Goal: Information Seeking & Learning: Learn about a topic

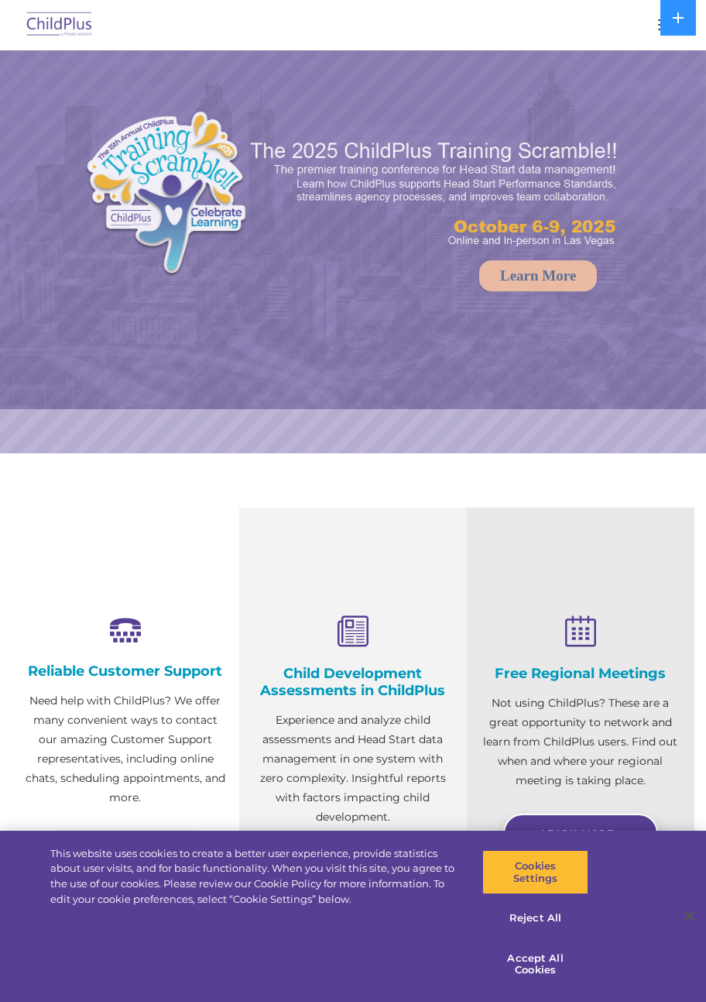
select select "MEDIUM"
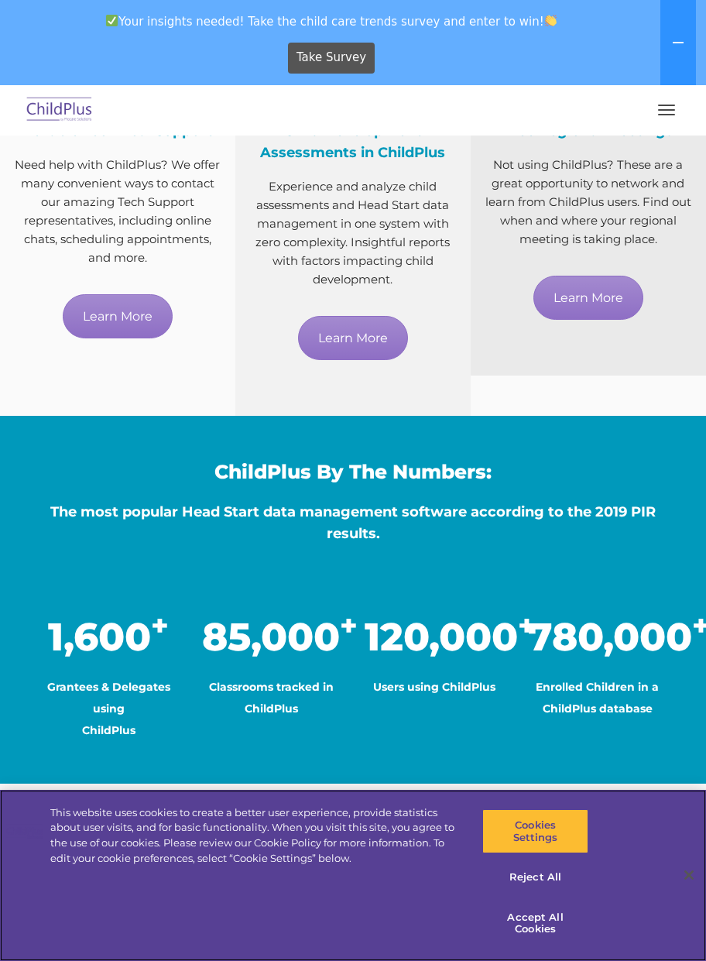
scroll to position [878, 0]
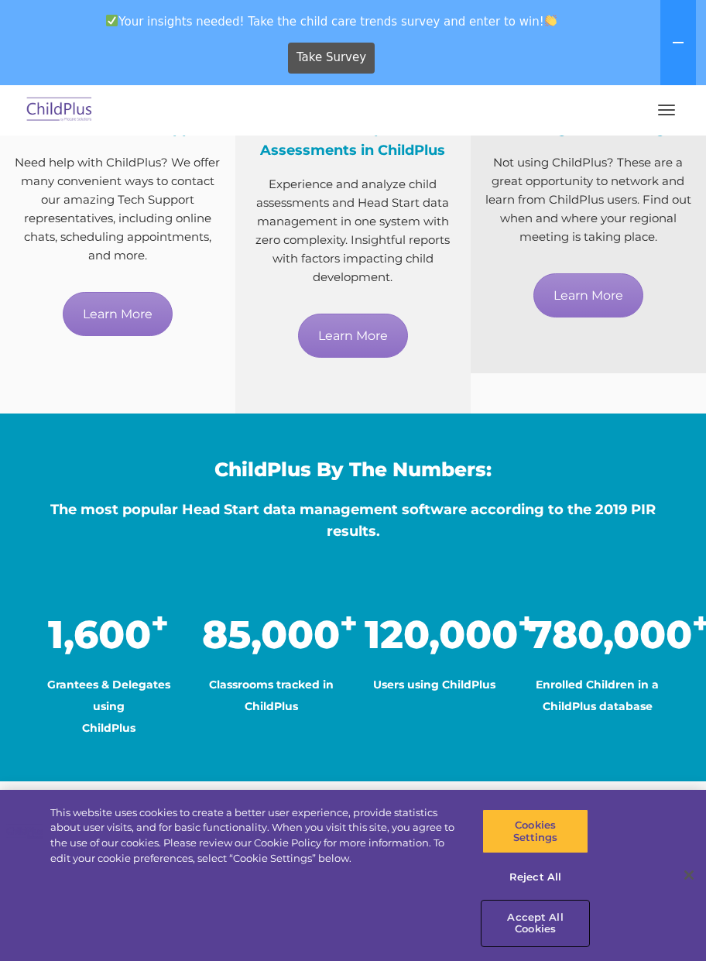
click at [536, 928] on button "Accept All Cookies" at bounding box center [536, 924] width 106 height 44
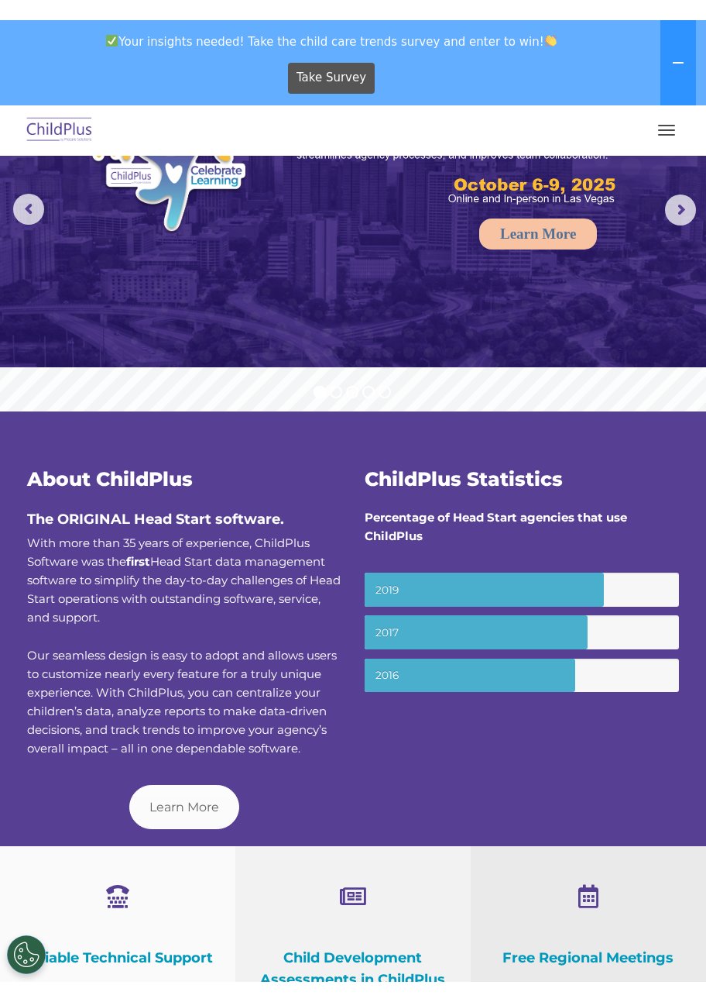
scroll to position [0, 0]
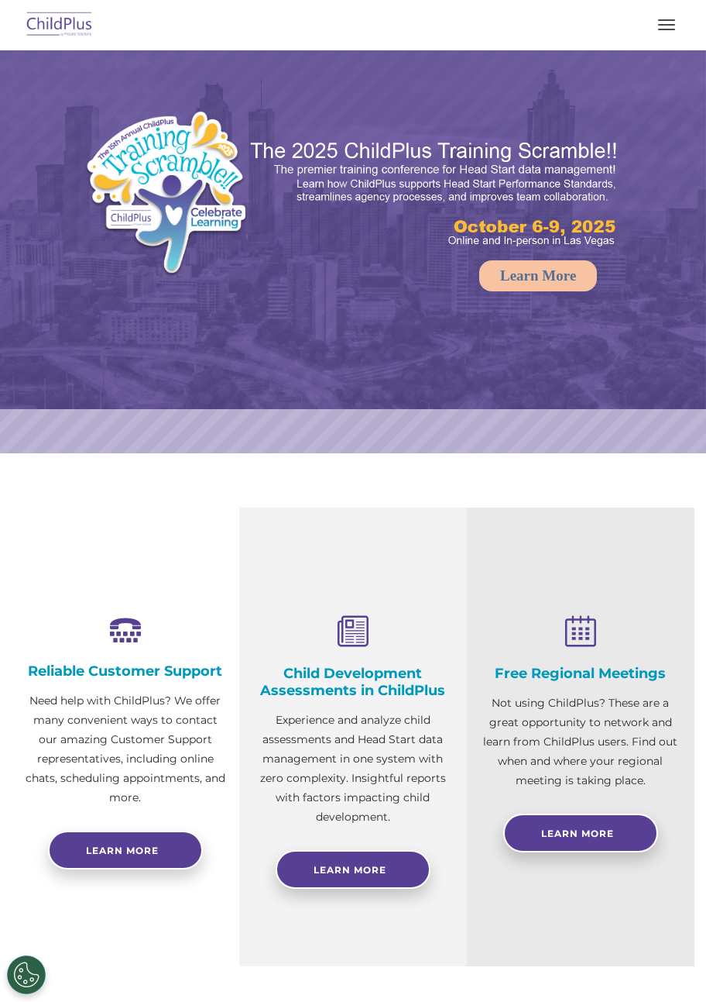
select select "MEDIUM"
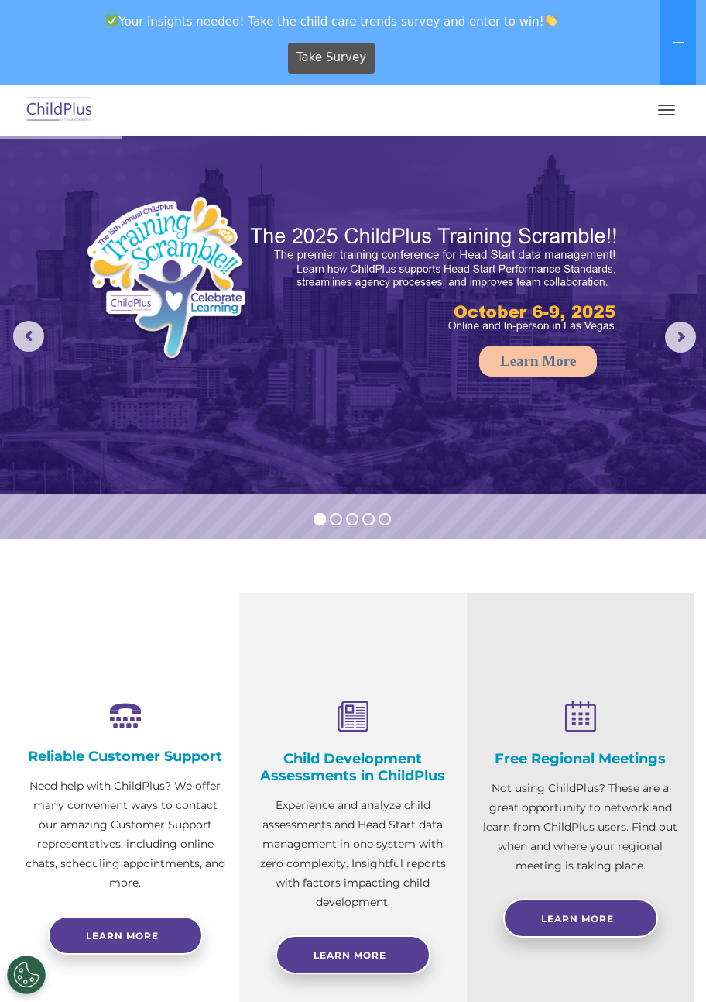
click at [669, 112] on button "button" at bounding box center [667, 110] width 33 height 25
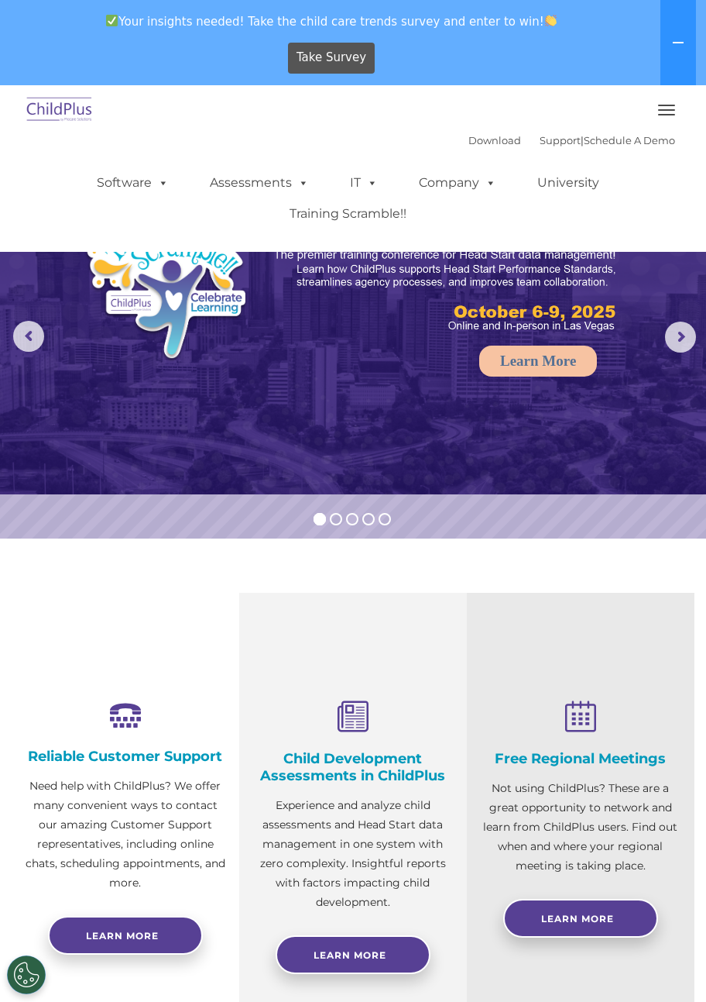
click at [664, 108] on button "button" at bounding box center [667, 110] width 33 height 25
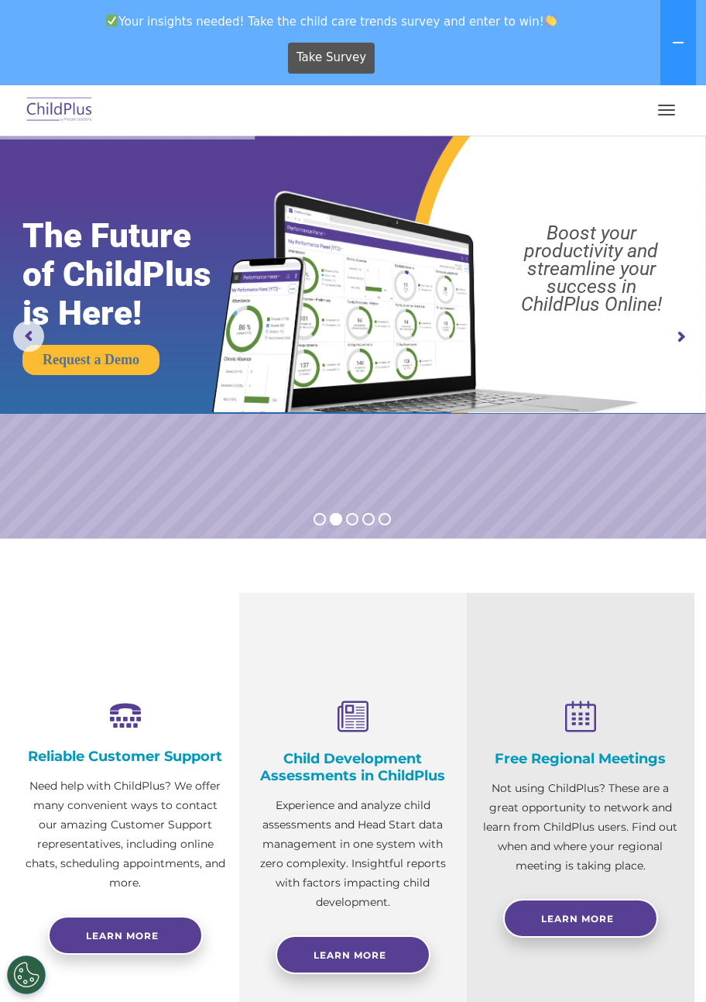
click at [670, 333] on rs-arrow at bounding box center [680, 336] width 31 height 31
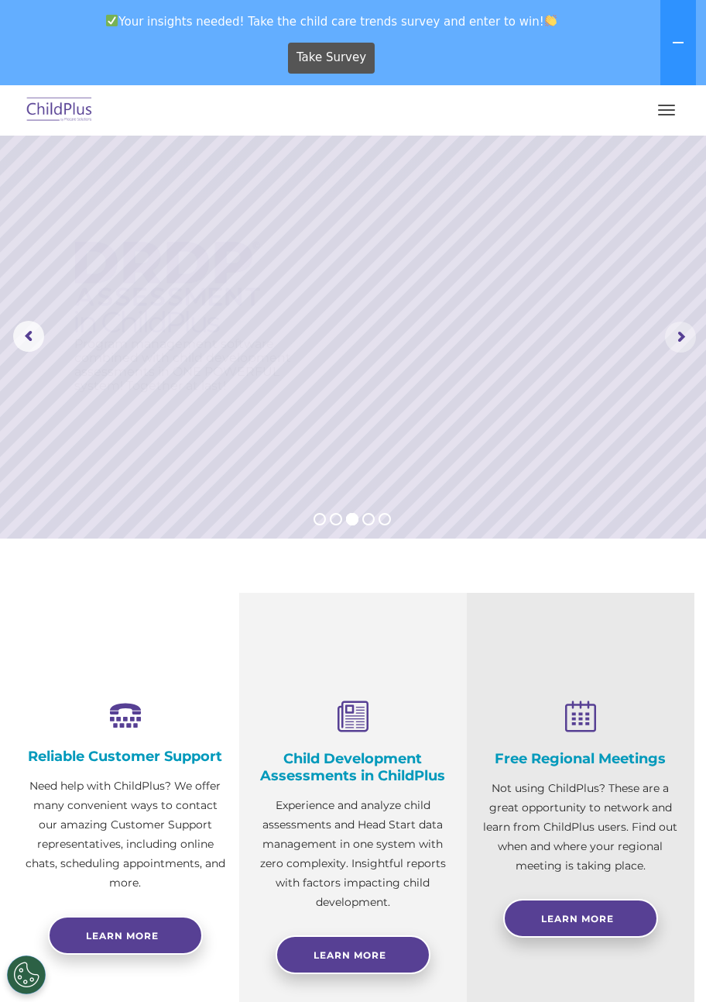
click at [669, 342] on rs-arrow at bounding box center [680, 336] width 31 height 31
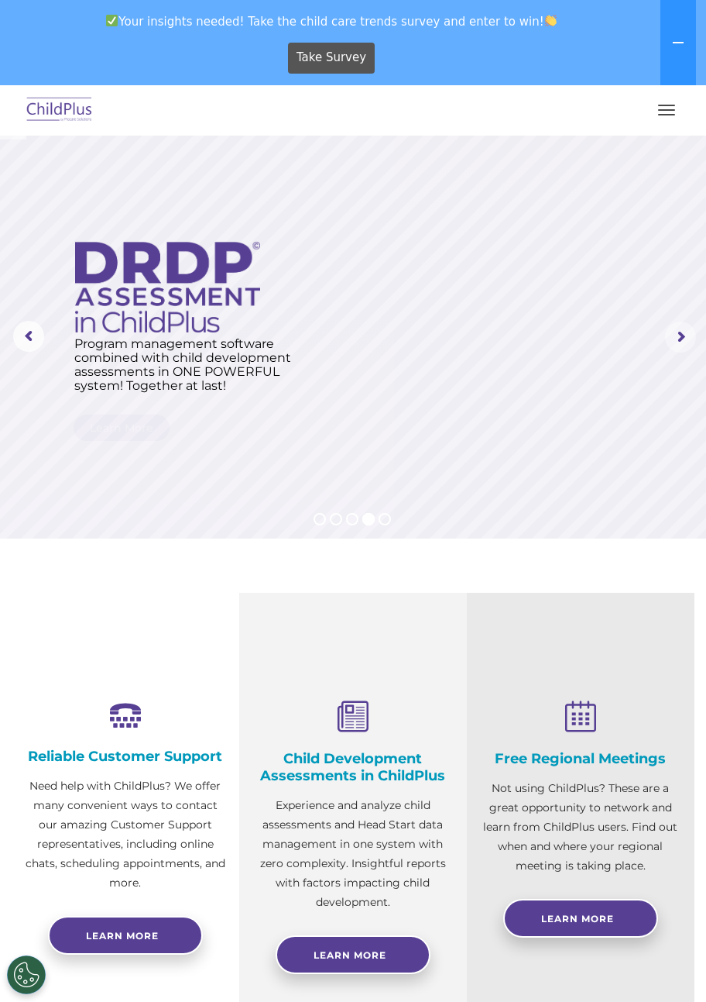
click at [672, 350] on rs-arrow at bounding box center [680, 336] width 31 height 31
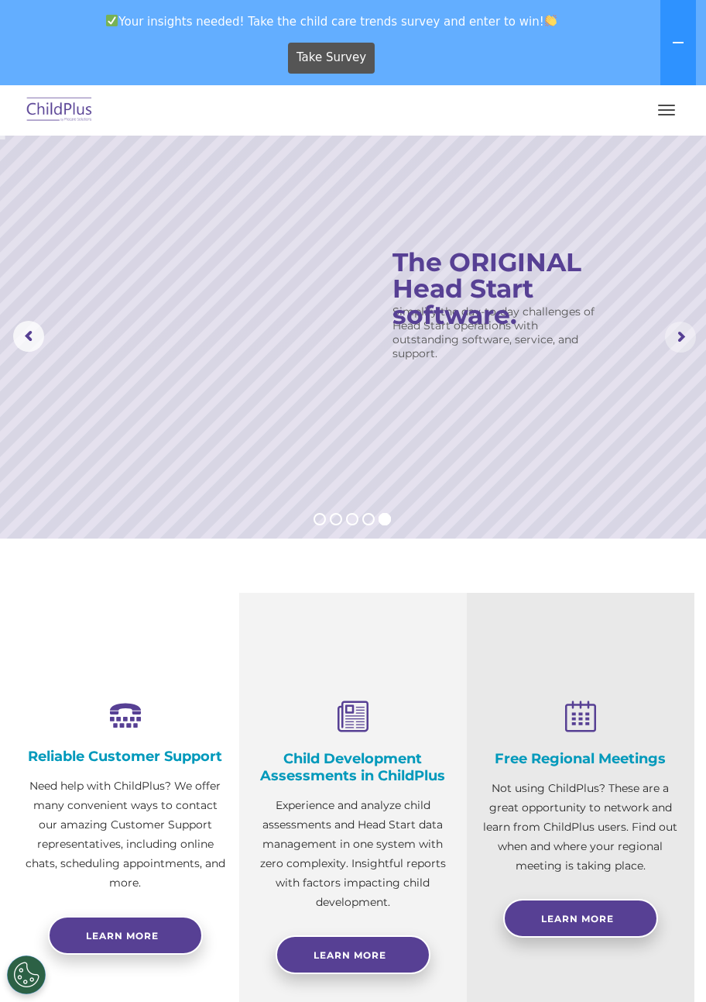
click at [666, 105] on span "button" at bounding box center [666, 106] width 17 height 2
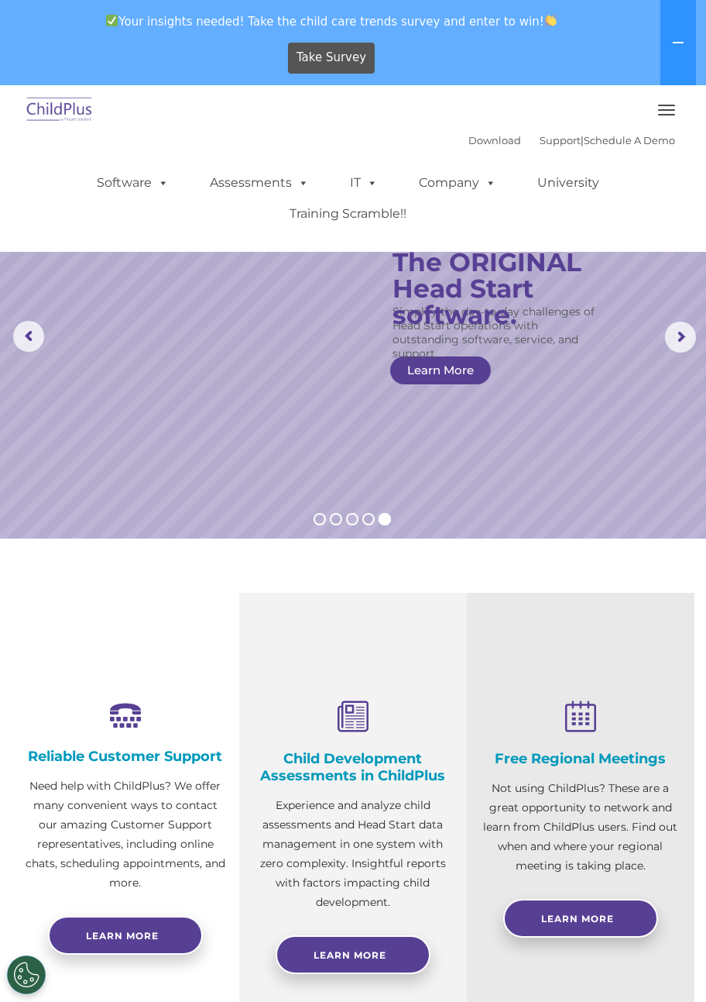
click at [652, 117] on button "button" at bounding box center [667, 110] width 33 height 25
